Goal: Information Seeking & Learning: Learn about a topic

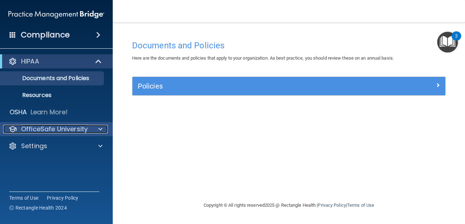
click at [100, 129] on span at bounding box center [100, 129] width 4 height 8
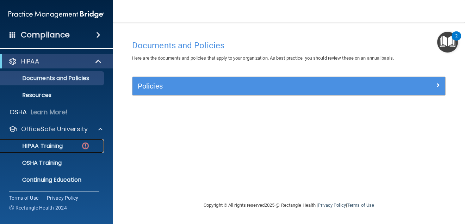
click at [50, 148] on p "HIPAA Training" at bounding box center [34, 145] width 58 height 7
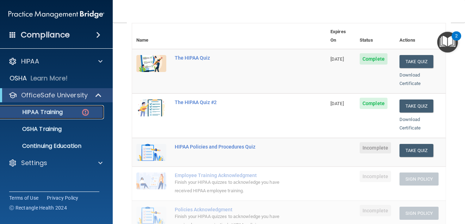
scroll to position [85, 0]
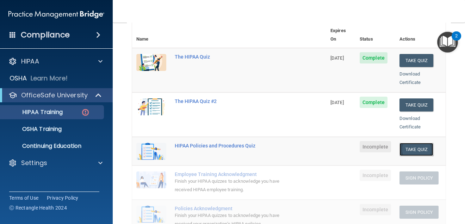
click at [414, 143] on button "Take Quiz" at bounding box center [417, 149] width 34 height 13
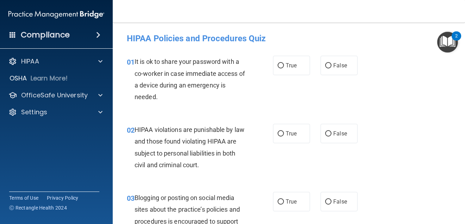
scroll to position [0, 0]
click at [328, 65] on input "False" at bounding box center [328, 65] width 6 height 5
radio input "true"
click at [328, 65] on input "False" at bounding box center [328, 65] width 6 height 5
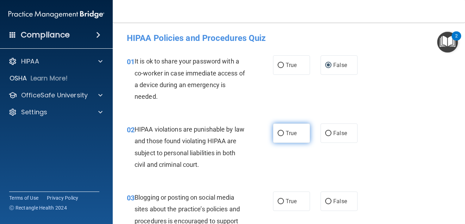
click at [279, 132] on input "True" at bounding box center [281, 133] width 6 height 5
radio input "true"
click at [279, 132] on input "True" at bounding box center [281, 133] width 6 height 5
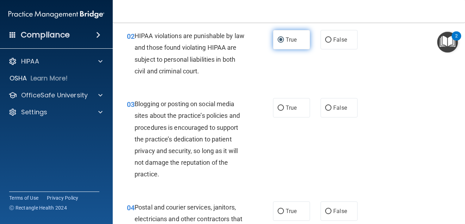
scroll to position [95, 0]
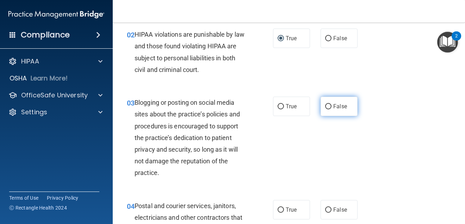
click at [329, 105] on input "False" at bounding box center [328, 106] width 6 height 5
radio input "true"
click at [329, 105] on input "False" at bounding box center [328, 106] width 6 height 5
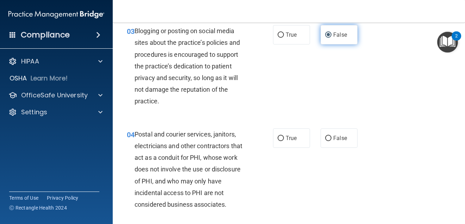
scroll to position [171, 0]
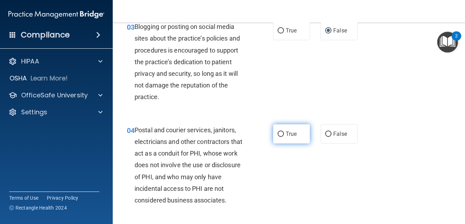
click at [282, 133] on input "True" at bounding box center [281, 133] width 6 height 5
radio input "true"
click at [282, 133] on input "True" at bounding box center [281, 133] width 6 height 5
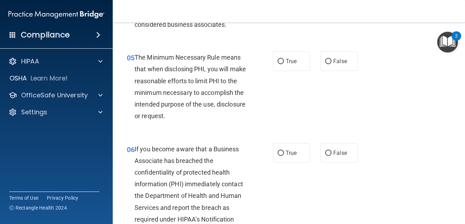
scroll to position [350, 0]
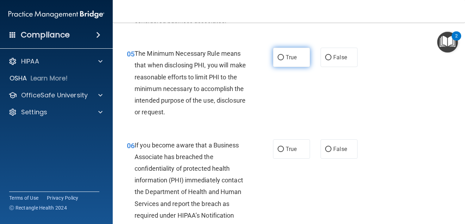
click at [281, 58] on input "True" at bounding box center [281, 57] width 6 height 5
radio input "true"
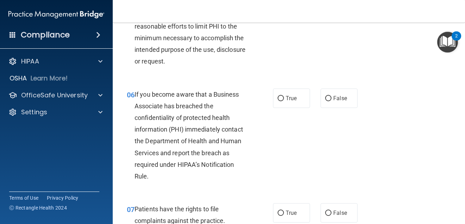
scroll to position [405, 0]
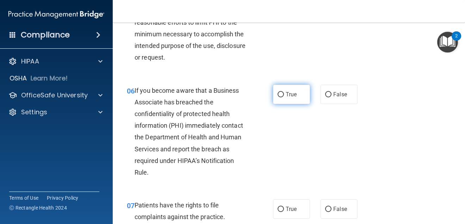
click at [281, 93] on input "True" at bounding box center [281, 94] width 6 height 5
radio input "true"
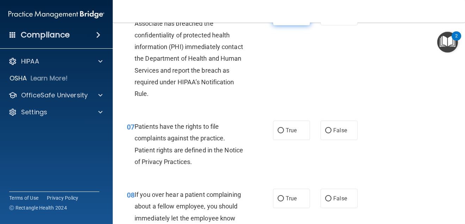
scroll to position [489, 0]
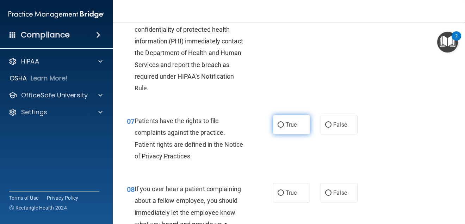
click at [280, 123] on input "True" at bounding box center [281, 124] width 6 height 5
radio input "true"
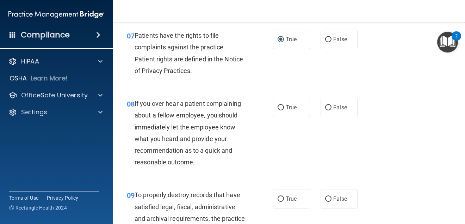
scroll to position [576, 0]
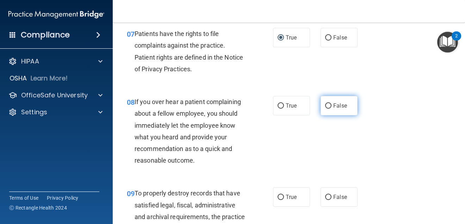
click at [328, 105] on input "False" at bounding box center [328, 105] width 6 height 5
radio input "true"
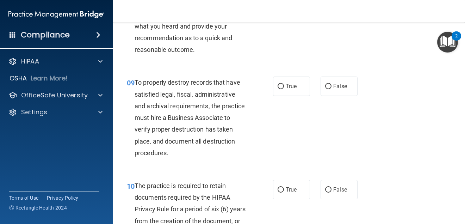
scroll to position [687, 0]
click at [280, 85] on input "True" at bounding box center [281, 86] width 6 height 5
radio input "true"
click at [329, 84] on input "False" at bounding box center [328, 86] width 6 height 5
radio input "true"
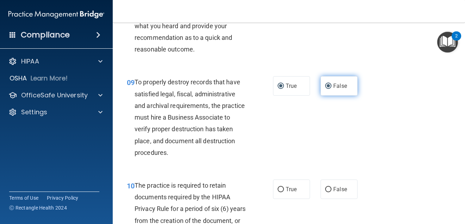
radio input "false"
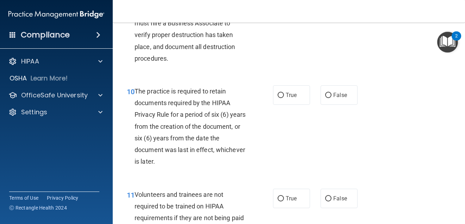
scroll to position [785, 0]
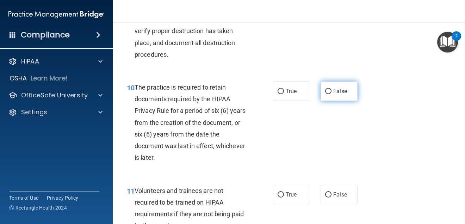
click at [327, 92] on input "False" at bounding box center [328, 91] width 6 height 5
radio input "true"
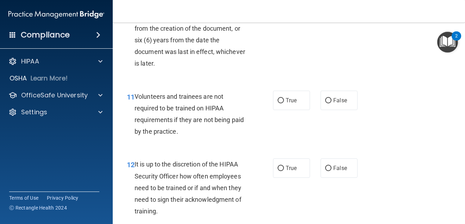
scroll to position [880, 0]
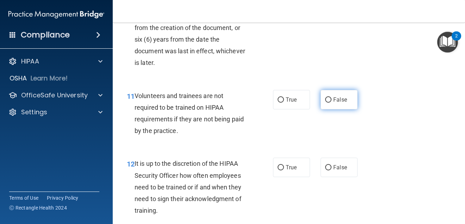
click at [328, 99] on input "False" at bounding box center [328, 99] width 6 height 5
radio input "true"
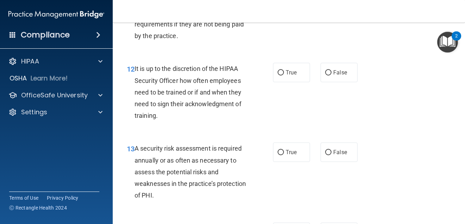
scroll to position [975, 0]
click at [281, 71] on input "True" at bounding box center [281, 72] width 6 height 5
radio input "true"
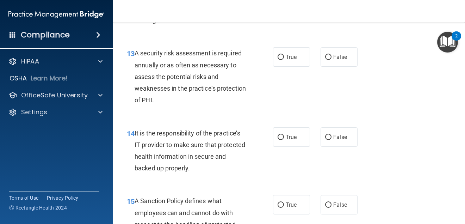
scroll to position [1072, 0]
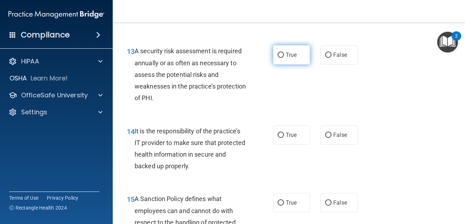
click at [282, 55] on input "True" at bounding box center [281, 54] width 6 height 5
radio input "true"
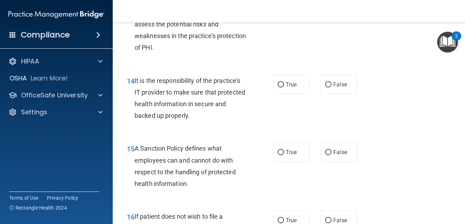
scroll to position [1126, 0]
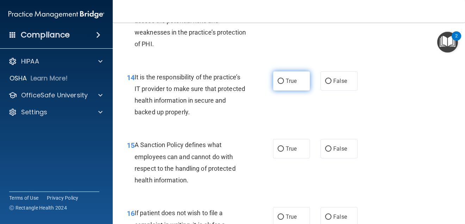
click at [282, 80] on input "True" at bounding box center [281, 81] width 6 height 5
radio input "true"
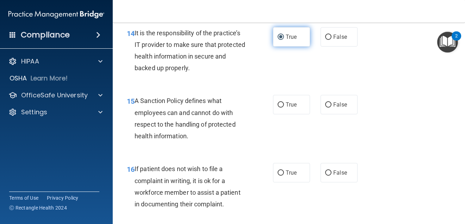
scroll to position [1172, 0]
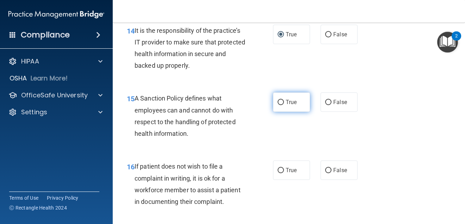
click at [279, 104] on input "True" at bounding box center [281, 102] width 6 height 5
radio input "true"
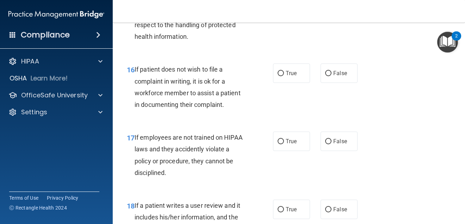
scroll to position [1274, 0]
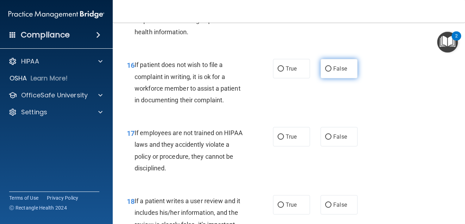
click at [332, 68] on input "False" at bounding box center [328, 68] width 6 height 5
radio input "true"
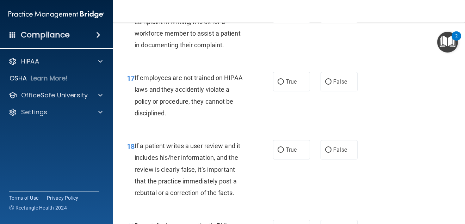
scroll to position [1329, 0]
click at [328, 83] on input "False" at bounding box center [328, 81] width 6 height 5
radio input "true"
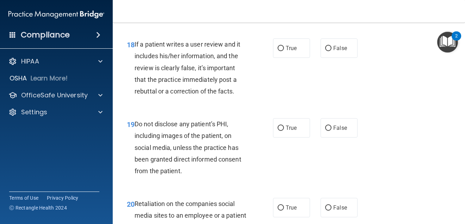
scroll to position [1427, 0]
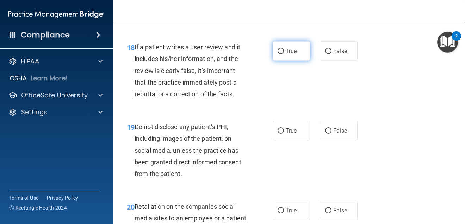
click at [282, 50] on input "True" at bounding box center [281, 51] width 6 height 5
radio input "true"
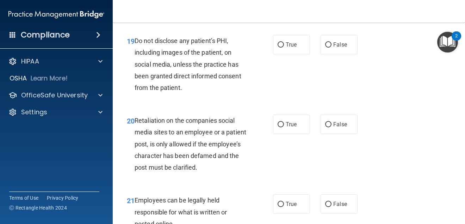
scroll to position [1514, 0]
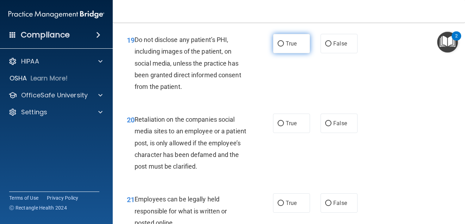
click at [280, 44] on input "True" at bounding box center [281, 43] width 6 height 5
radio input "true"
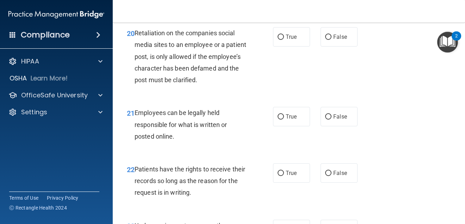
scroll to position [1591, 0]
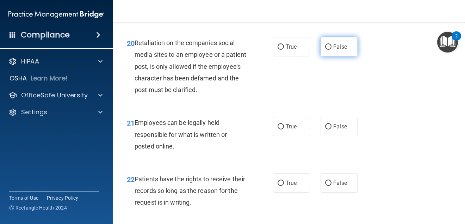
click at [327, 48] on input "False" at bounding box center [328, 46] width 6 height 5
radio input "true"
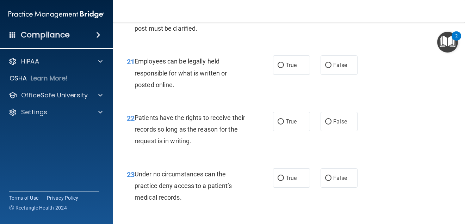
scroll to position [1654, 0]
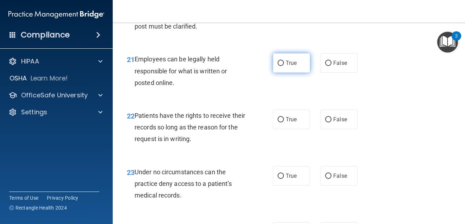
click at [280, 63] on input "True" at bounding box center [281, 63] width 6 height 5
radio input "true"
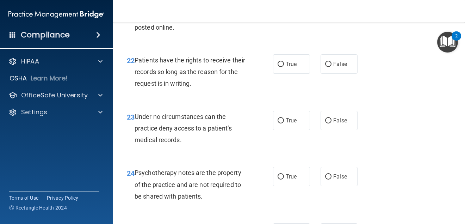
scroll to position [1711, 0]
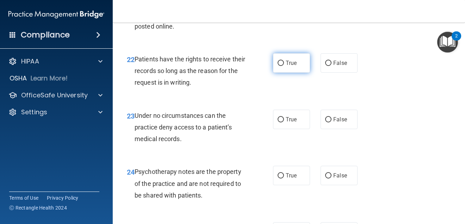
click at [280, 64] on input "True" at bounding box center [281, 63] width 6 height 5
radio input "true"
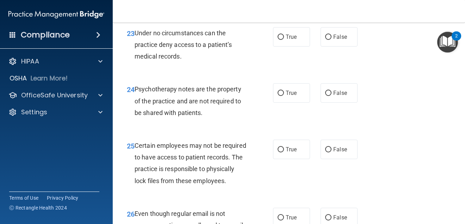
scroll to position [1795, 0]
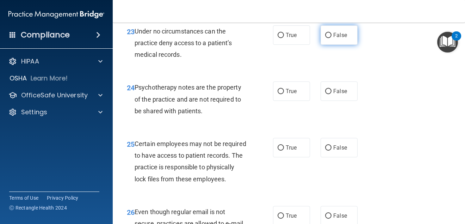
click at [329, 36] on input "False" at bounding box center [328, 35] width 6 height 5
radio input "true"
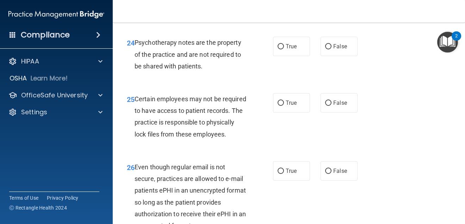
scroll to position [1842, 0]
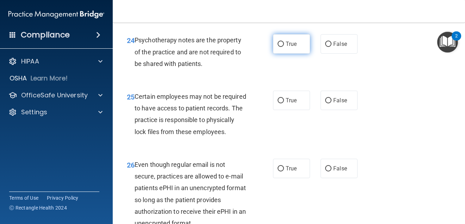
drag, startPoint x: 280, startPoint y: 42, endPoint x: 280, endPoint y: 48, distance: 6.3
click at [280, 43] on input "True" at bounding box center [281, 44] width 6 height 5
radio input "true"
click at [264, 44] on div "24 Psychotherapy notes are the property of the practice and are not required to…" at bounding box center [199, 53] width 167 height 39
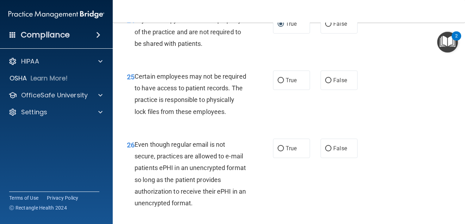
scroll to position [1873, 0]
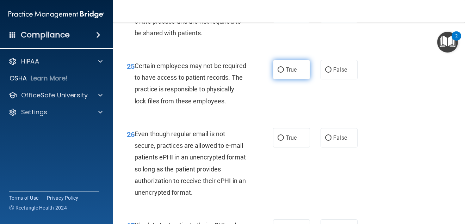
click at [282, 73] on label "True" at bounding box center [291, 69] width 37 height 19
click at [282, 73] on input "True" at bounding box center [281, 69] width 6 height 5
radio input "true"
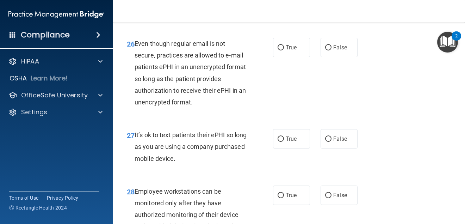
scroll to position [1963, 0]
click at [280, 47] on input "True" at bounding box center [281, 47] width 6 height 5
radio input "true"
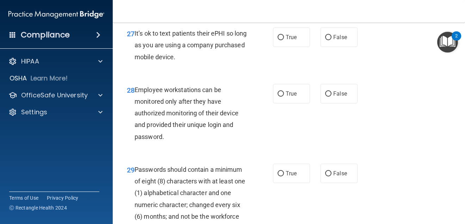
scroll to position [2069, 0]
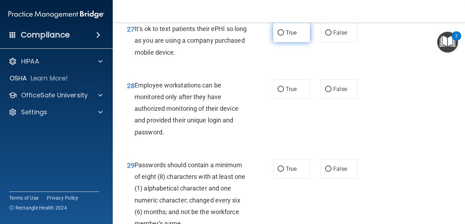
click at [281, 29] on label "True" at bounding box center [291, 32] width 37 height 19
click at [281, 30] on input "True" at bounding box center [281, 32] width 6 height 5
radio input "true"
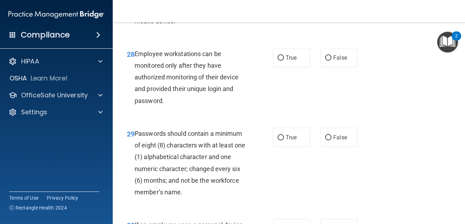
scroll to position [2102, 0]
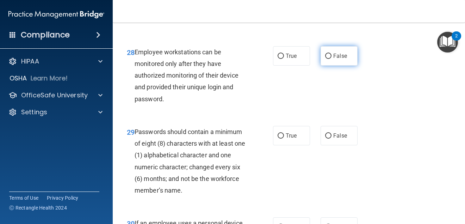
click at [327, 56] on input "False" at bounding box center [328, 56] width 6 height 5
radio input "true"
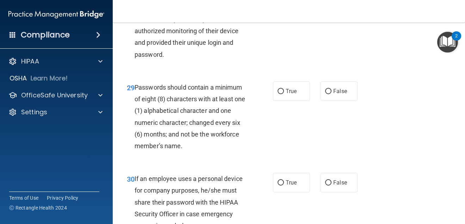
scroll to position [2151, 0]
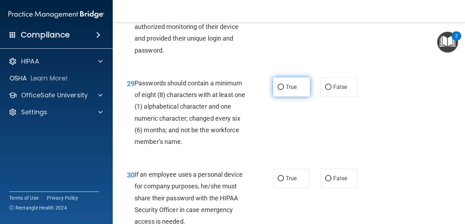
click at [280, 86] on input "True" at bounding box center [281, 87] width 6 height 5
radio input "true"
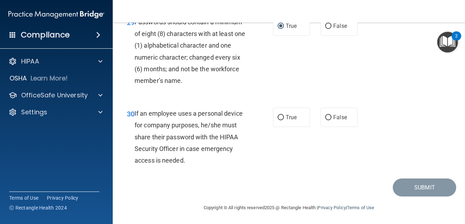
scroll to position [2213, 0]
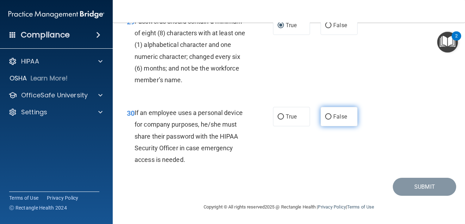
click at [330, 117] on input "False" at bounding box center [328, 116] width 6 height 5
radio input "true"
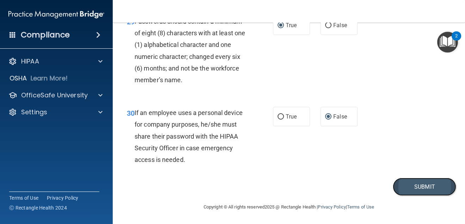
click at [412, 187] on button "Submit" at bounding box center [424, 187] width 63 height 18
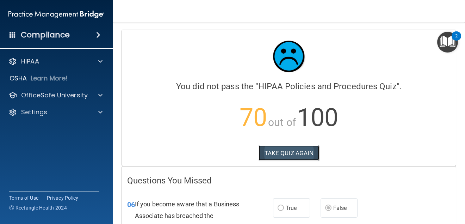
click at [286, 153] on button "TAKE QUIZ AGAIN" at bounding box center [289, 153] width 61 height 16
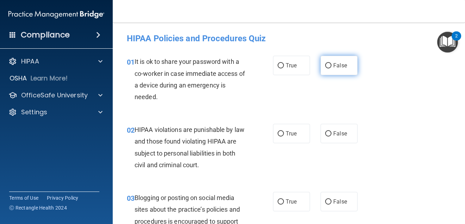
click at [328, 67] on input "False" at bounding box center [328, 65] width 6 height 5
radio input "true"
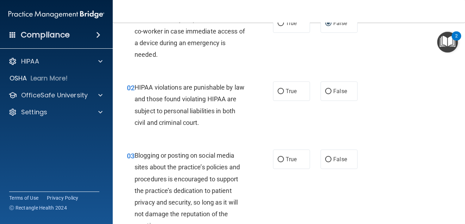
scroll to position [44, 0]
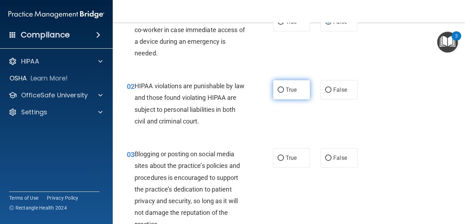
click at [282, 88] on input "True" at bounding box center [281, 89] width 6 height 5
radio input "true"
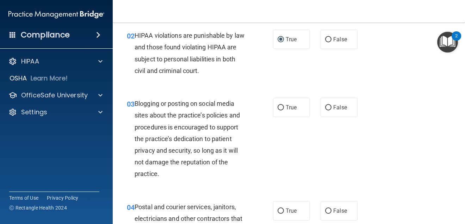
scroll to position [95, 0]
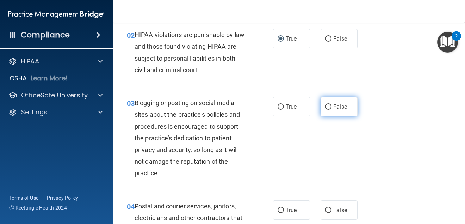
click at [328, 109] on input "False" at bounding box center [328, 106] width 6 height 5
radio input "true"
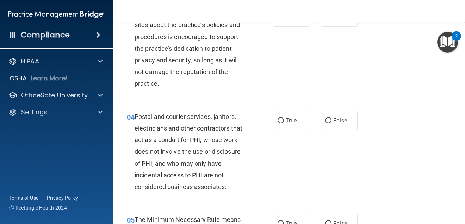
scroll to position [185, 0]
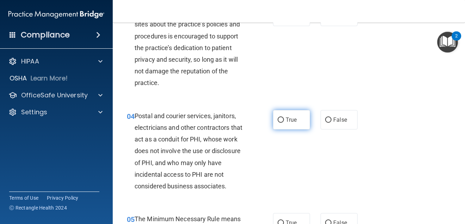
click at [279, 118] on input "True" at bounding box center [281, 119] width 6 height 5
radio input "true"
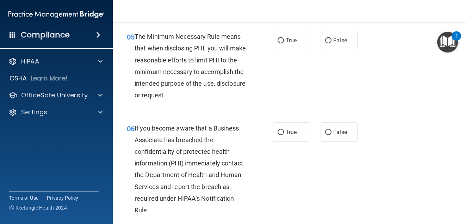
scroll to position [368, 0]
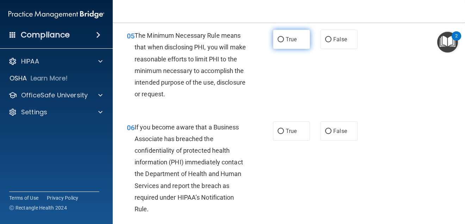
click at [280, 40] on input "True" at bounding box center [281, 39] width 6 height 5
radio input "true"
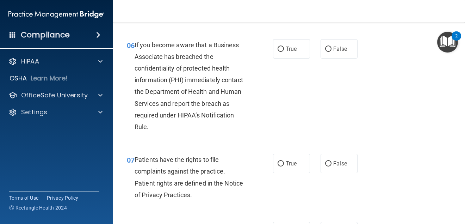
scroll to position [452, 0]
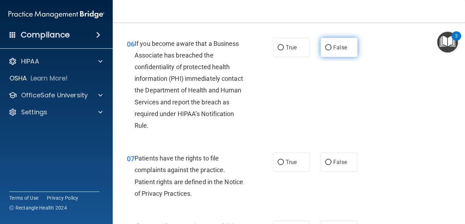
click at [327, 48] on input "False" at bounding box center [328, 47] width 6 height 5
radio input "true"
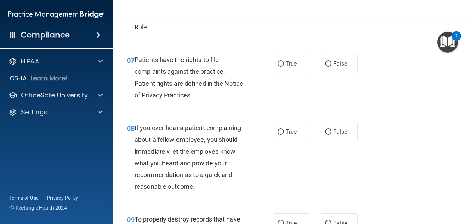
scroll to position [551, 0]
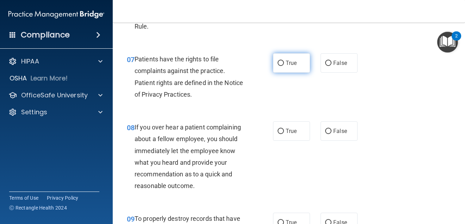
click at [280, 64] on input "True" at bounding box center [281, 63] width 6 height 5
radio input "true"
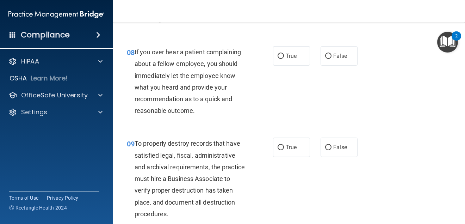
scroll to position [631, 0]
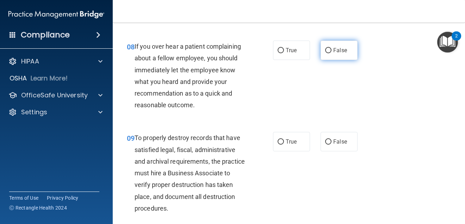
click at [328, 53] on input "False" at bounding box center [328, 50] width 6 height 5
radio input "true"
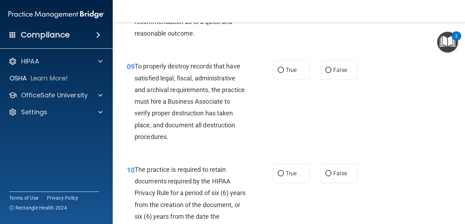
scroll to position [703, 0]
click at [326, 71] on input "False" at bounding box center [328, 69] width 6 height 5
radio input "true"
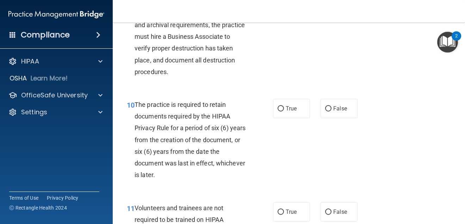
scroll to position [769, 0]
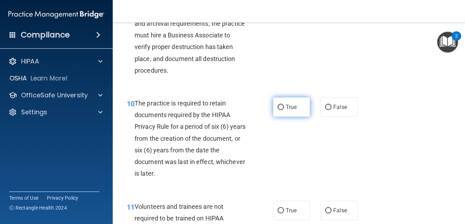
click at [281, 106] on input "True" at bounding box center [281, 107] width 6 height 5
radio input "true"
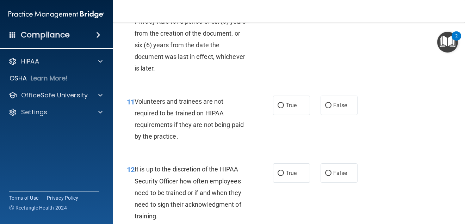
scroll to position [884, 0]
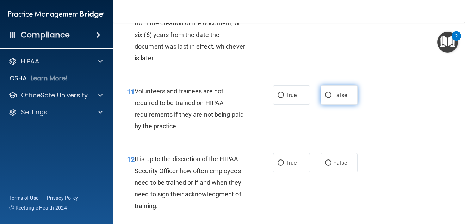
click at [329, 95] on input "False" at bounding box center [328, 95] width 6 height 5
radio input "true"
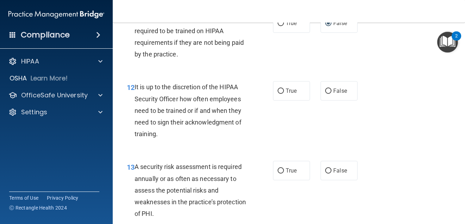
scroll to position [959, 0]
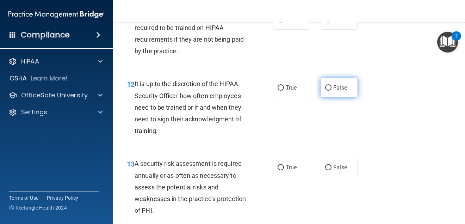
click at [328, 87] on input "False" at bounding box center [328, 87] width 6 height 5
radio input "true"
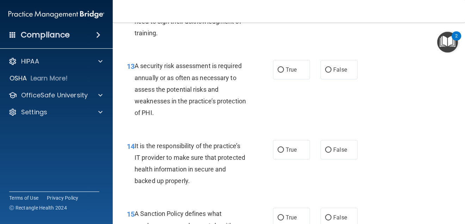
scroll to position [1060, 0]
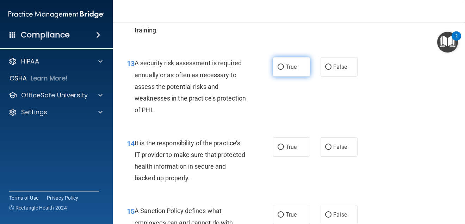
click at [280, 67] on input "True" at bounding box center [281, 66] width 6 height 5
radio input "true"
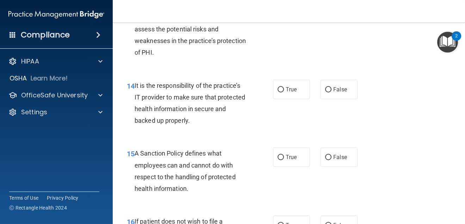
scroll to position [1118, 0]
click at [328, 89] on input "False" at bounding box center [328, 89] width 6 height 5
radio input "true"
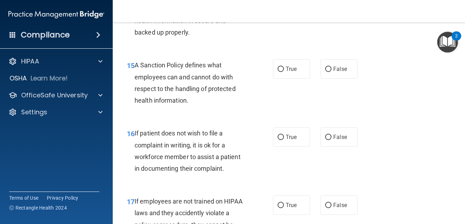
scroll to position [1206, 0]
click at [329, 70] on input "False" at bounding box center [328, 68] width 6 height 5
radio input "true"
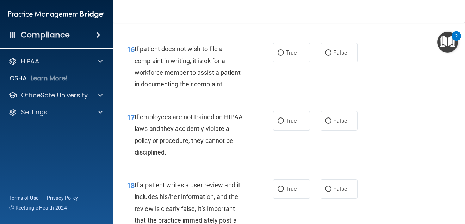
scroll to position [1291, 0]
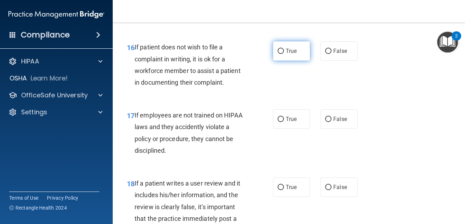
click at [283, 50] on input "True" at bounding box center [281, 51] width 6 height 5
radio input "true"
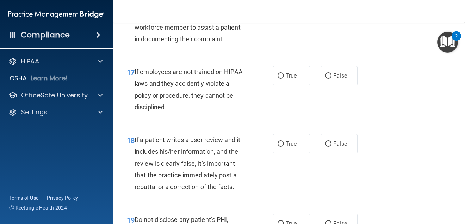
scroll to position [1335, 0]
click at [327, 78] on input "False" at bounding box center [328, 75] width 6 height 5
radio input "true"
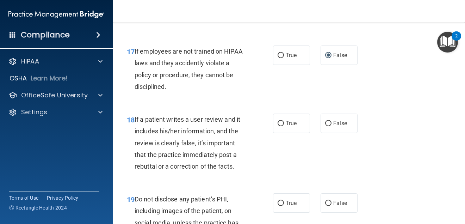
scroll to position [1358, 0]
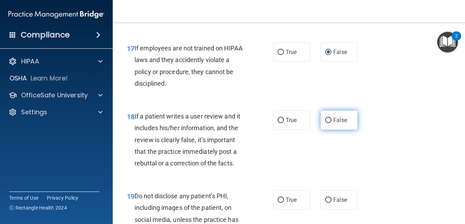
click at [328, 121] on input "False" at bounding box center [328, 120] width 6 height 5
radio input "true"
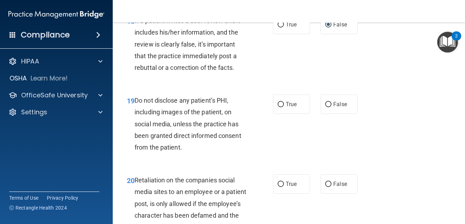
scroll to position [1455, 0]
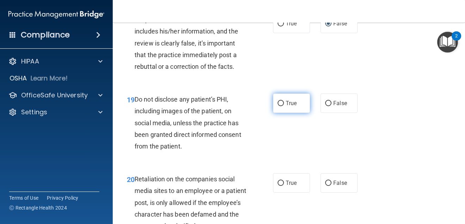
click at [279, 103] on input "True" at bounding box center [281, 103] width 6 height 5
radio input "true"
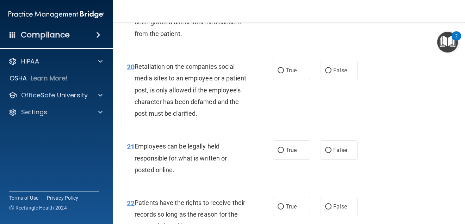
scroll to position [1569, 0]
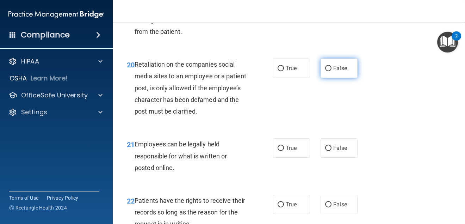
click at [327, 70] on input "False" at bounding box center [328, 68] width 6 height 5
radio input "true"
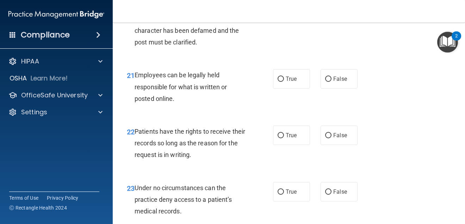
scroll to position [1644, 0]
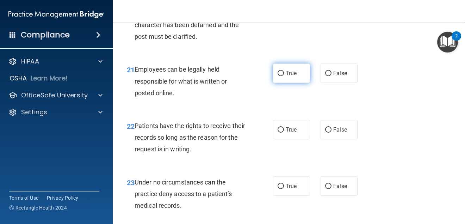
click at [282, 73] on input "True" at bounding box center [281, 73] width 6 height 5
radio input "true"
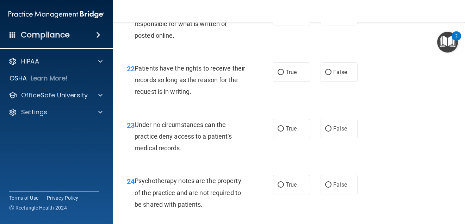
scroll to position [1702, 0]
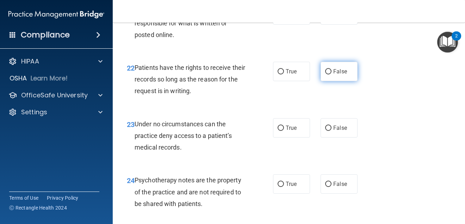
click at [329, 73] on input "False" at bounding box center [328, 71] width 6 height 5
radio input "true"
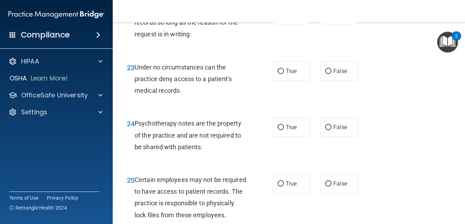
scroll to position [1762, 0]
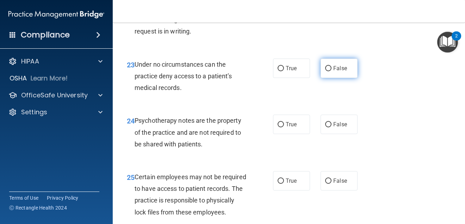
click at [335, 68] on span "False" at bounding box center [340, 68] width 14 height 7
click at [332, 68] on input "False" at bounding box center [328, 68] width 6 height 5
radio input "true"
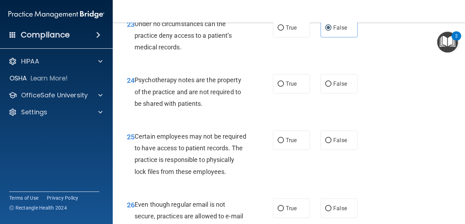
scroll to position [1804, 0]
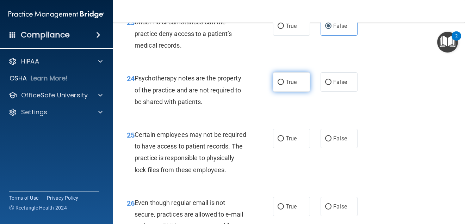
click at [280, 81] on input "True" at bounding box center [281, 82] width 6 height 5
radio input "true"
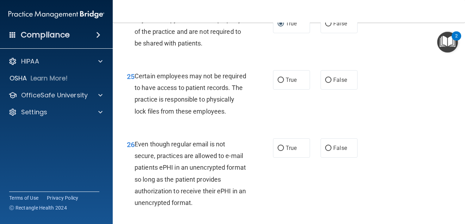
scroll to position [1866, 0]
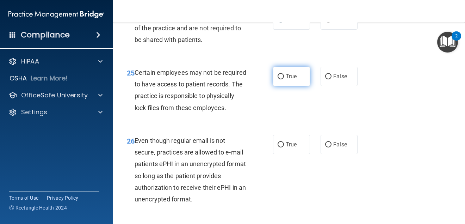
click at [282, 75] on input "True" at bounding box center [281, 76] width 6 height 5
radio input "true"
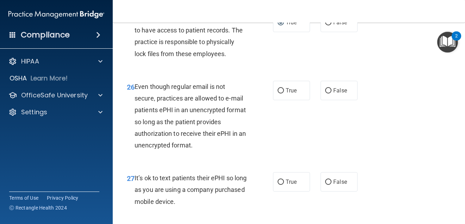
scroll to position [1925, 0]
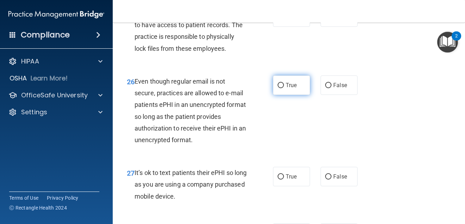
click at [279, 87] on input "True" at bounding box center [281, 85] width 6 height 5
radio input "true"
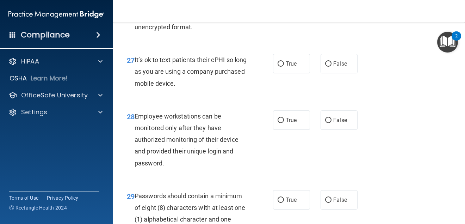
scroll to position [2042, 0]
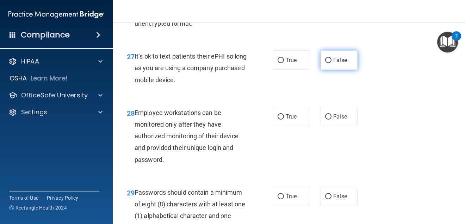
click at [326, 63] on input "False" at bounding box center [328, 60] width 6 height 5
radio input "true"
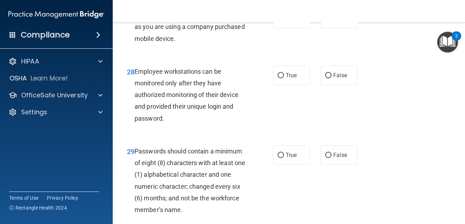
scroll to position [2086, 0]
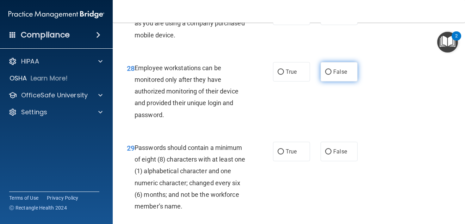
click at [329, 70] on input "False" at bounding box center [328, 71] width 6 height 5
radio input "true"
click at [327, 107] on div "28 Employee workstations can be monitored only after they have authorized monit…" at bounding box center [289, 93] width 335 height 80
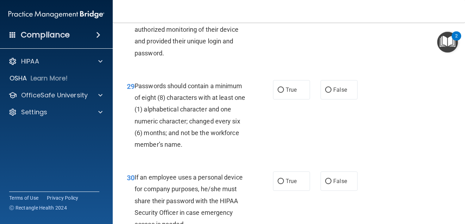
scroll to position [2161, 0]
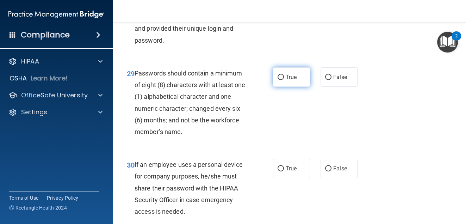
click at [279, 77] on input "True" at bounding box center [281, 77] width 6 height 5
radio input "true"
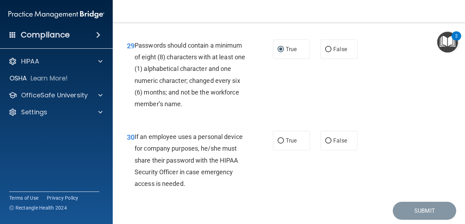
scroll to position [2213, 0]
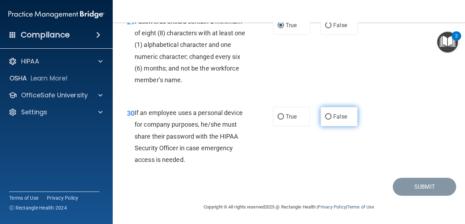
click at [328, 114] on input "False" at bounding box center [328, 116] width 6 height 5
radio input "true"
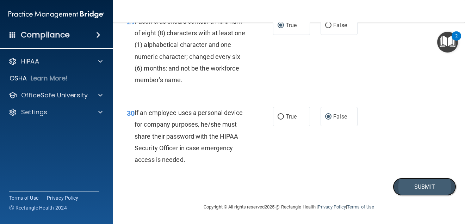
click at [414, 187] on button "Submit" at bounding box center [424, 187] width 63 height 18
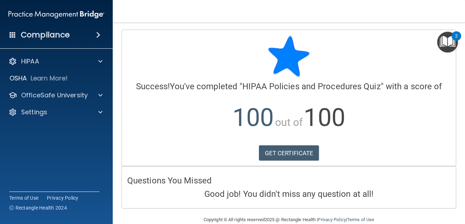
scroll to position [12, 0]
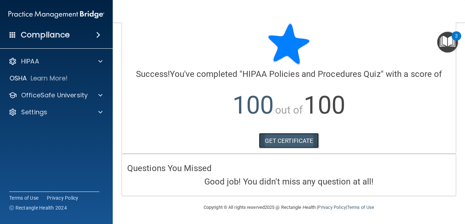
click at [308, 141] on link "GET CERTIFICATE" at bounding box center [289, 141] width 60 height 16
click at [177, 38] on div at bounding box center [288, 44] width 323 height 42
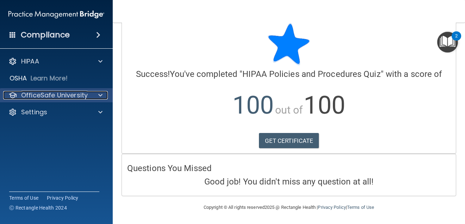
click at [64, 94] on p "OfficeSafe University" at bounding box center [54, 95] width 67 height 8
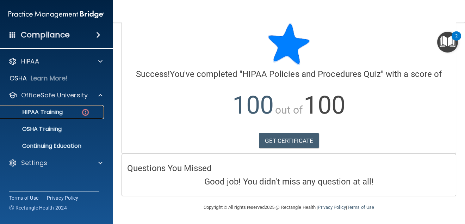
click at [54, 114] on p "HIPAA Training" at bounding box center [34, 112] width 58 height 7
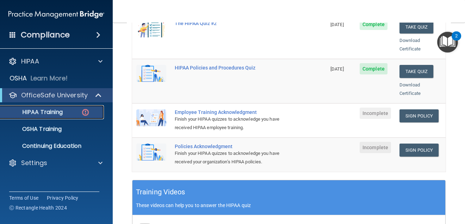
scroll to position [178, 0]
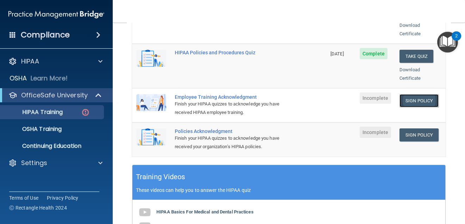
click at [415, 94] on link "Sign Policy" at bounding box center [419, 100] width 39 height 13
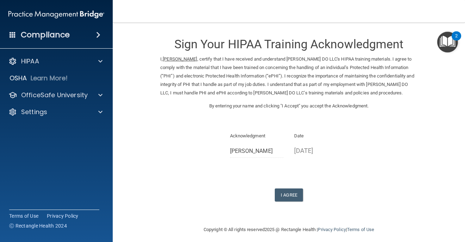
scroll to position [5, 0]
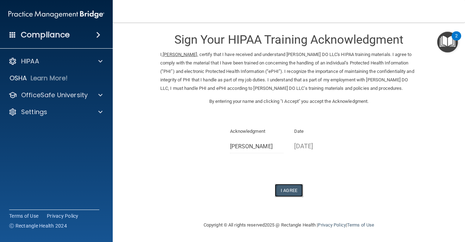
click at [295, 187] on button "I Agree" at bounding box center [289, 190] width 28 height 13
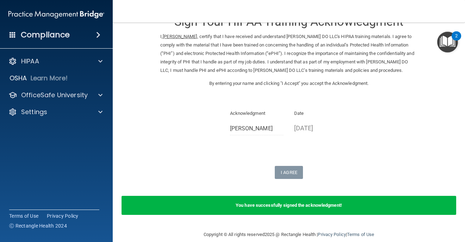
scroll to position [32, 0]
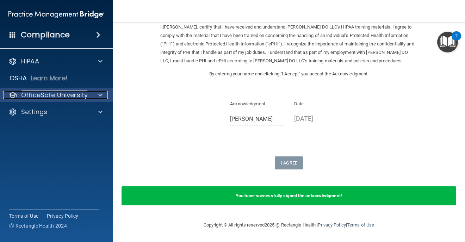
click at [80, 95] on p "OfficeSafe University" at bounding box center [54, 95] width 67 height 8
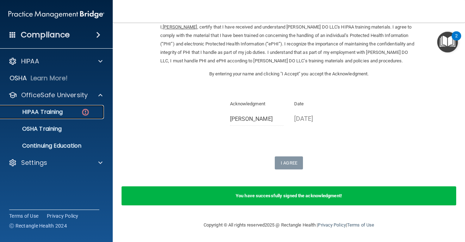
click at [70, 111] on div "HIPAA Training" at bounding box center [53, 112] width 96 height 7
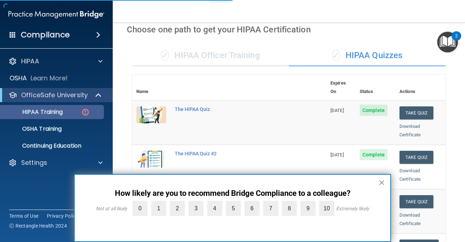
scroll to position [312, 0]
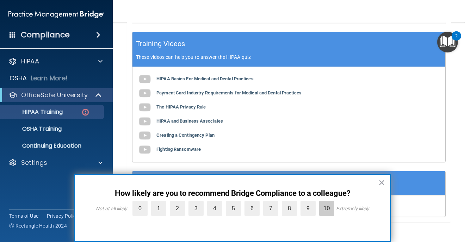
click at [324, 208] on label "10" at bounding box center [326, 208] width 15 height 15
click at [310, 203] on input "10" at bounding box center [310, 203] width 0 height 0
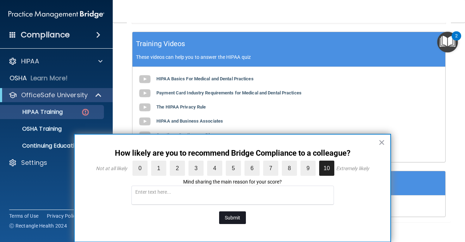
click at [231, 220] on button "Submit" at bounding box center [232, 217] width 27 height 13
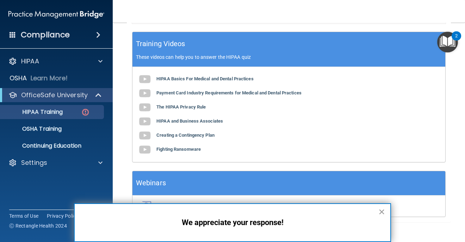
click at [383, 209] on button "×" at bounding box center [381, 211] width 7 height 11
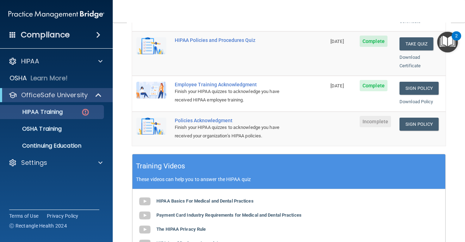
scroll to position [187, 0]
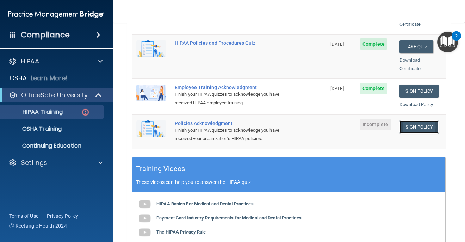
click at [411, 121] on link "Sign Policy" at bounding box center [419, 127] width 39 height 13
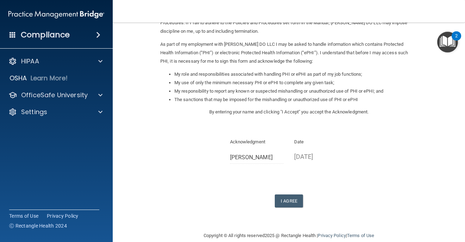
scroll to position [81, 0]
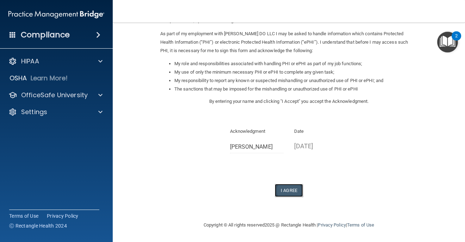
click at [293, 189] on button "I Agree" at bounding box center [289, 190] width 28 height 13
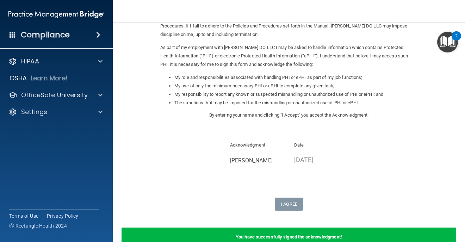
scroll to position [108, 0]
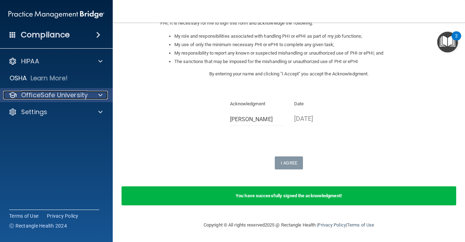
click at [72, 95] on p "OfficeSafe University" at bounding box center [54, 95] width 67 height 8
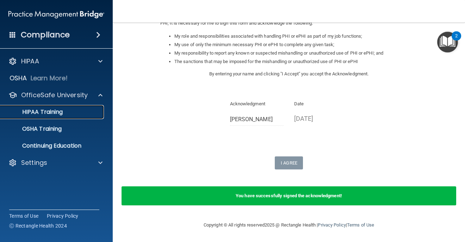
click at [59, 111] on p "HIPAA Training" at bounding box center [34, 112] width 58 height 7
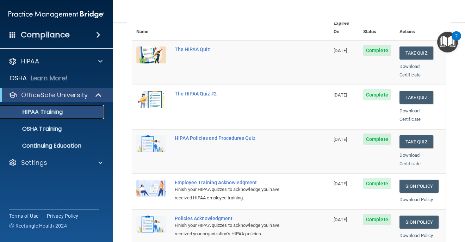
scroll to position [93, 0]
